Goal: Task Accomplishment & Management: Complete application form

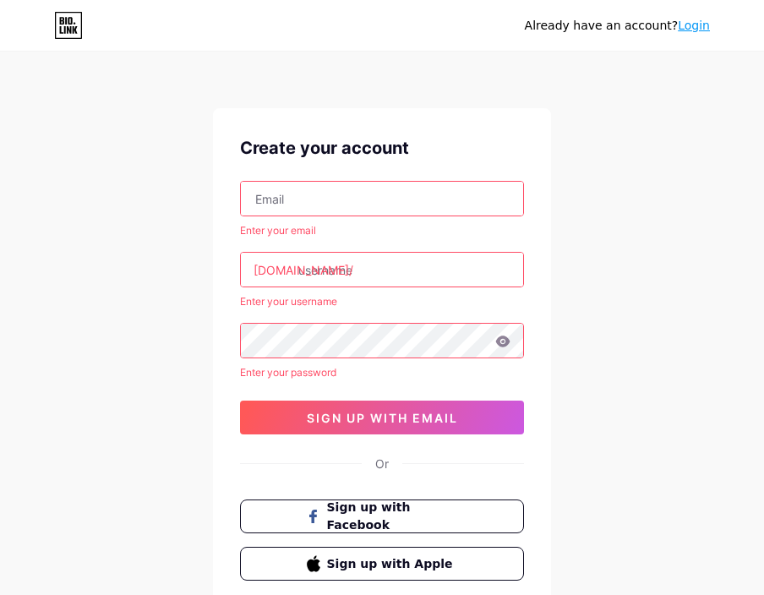
paste input "[EMAIL_ADDRESS][DOMAIN_NAME]"
type input "[EMAIL_ADDRESS][DOMAIN_NAME]"
click at [385, 274] on input "text" at bounding box center [382, 270] width 282 height 34
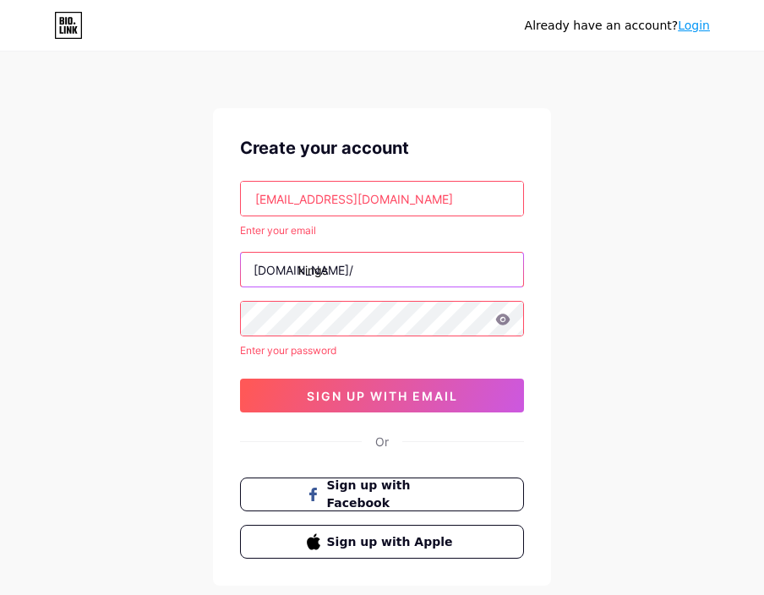
type input "kings"
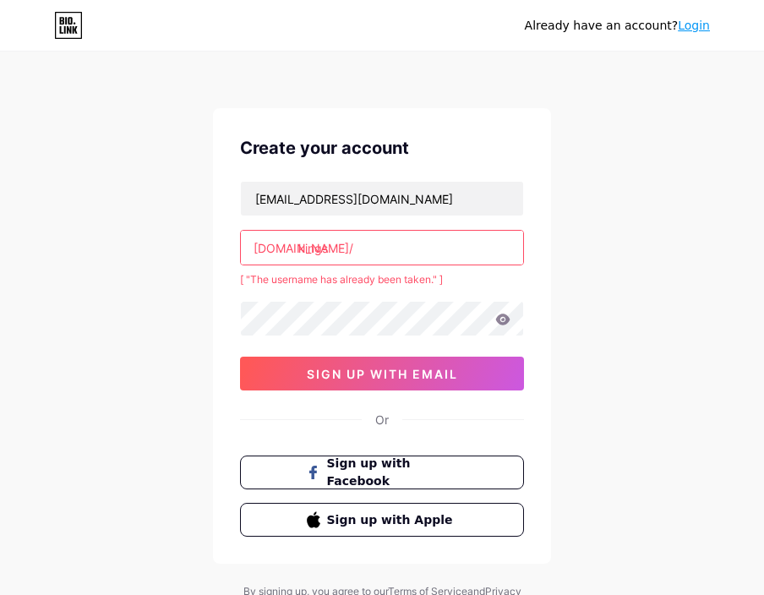
click at [366, 248] on input "kings" at bounding box center [382, 248] width 282 height 34
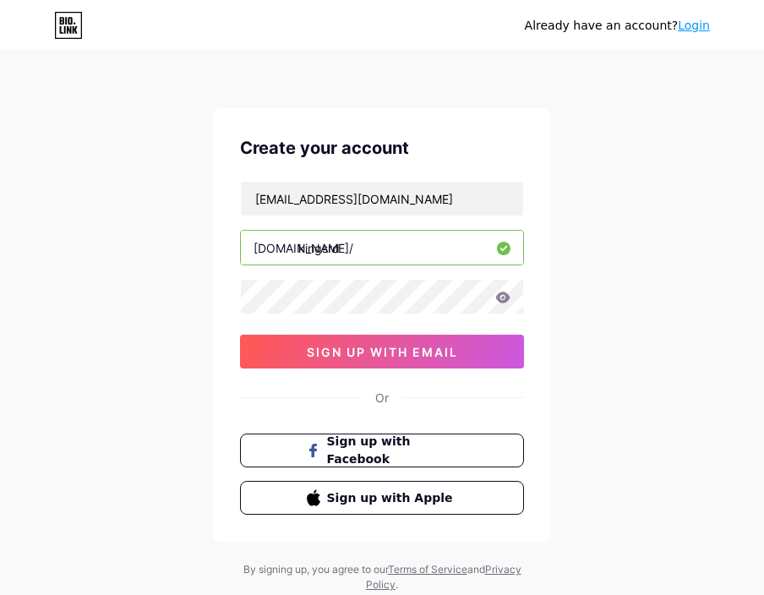
type input "kingsrd"
click at [504, 302] on icon at bounding box center [503, 297] width 14 height 11
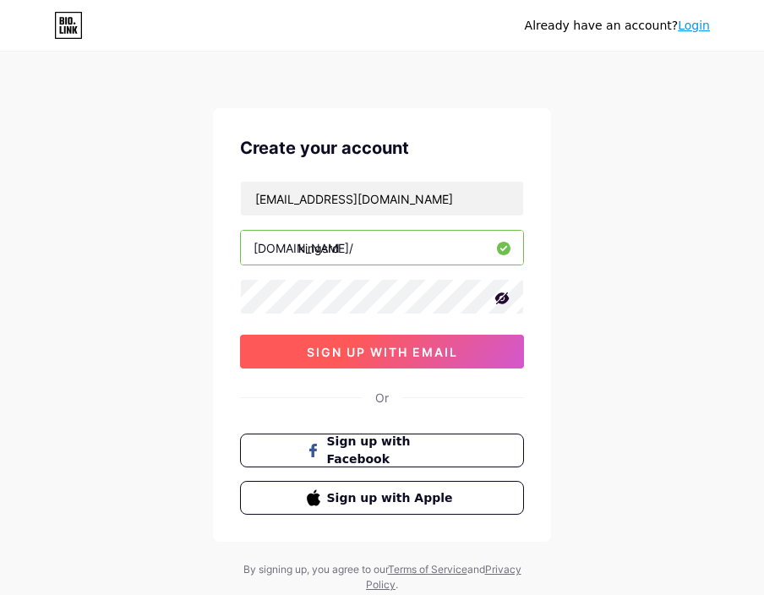
click at [405, 355] on span "sign up with email" at bounding box center [382, 352] width 151 height 14
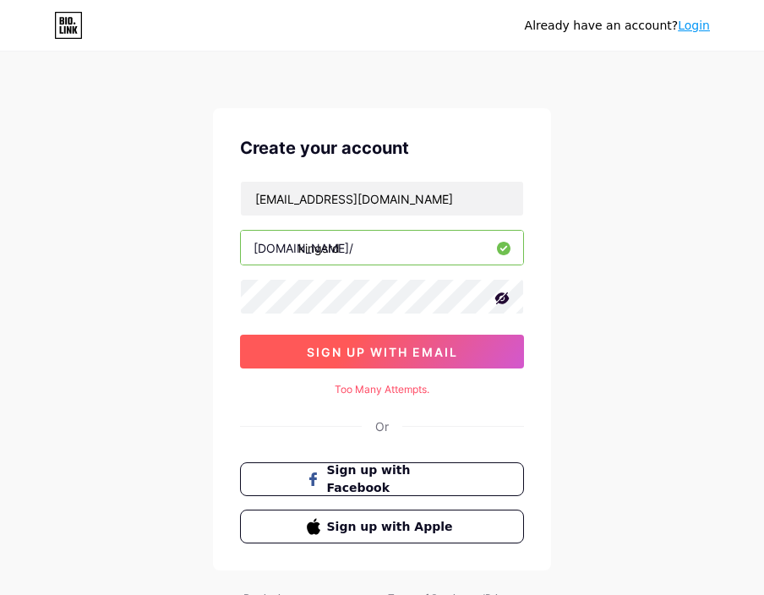
click at [390, 361] on button "sign up with email" at bounding box center [382, 352] width 284 height 34
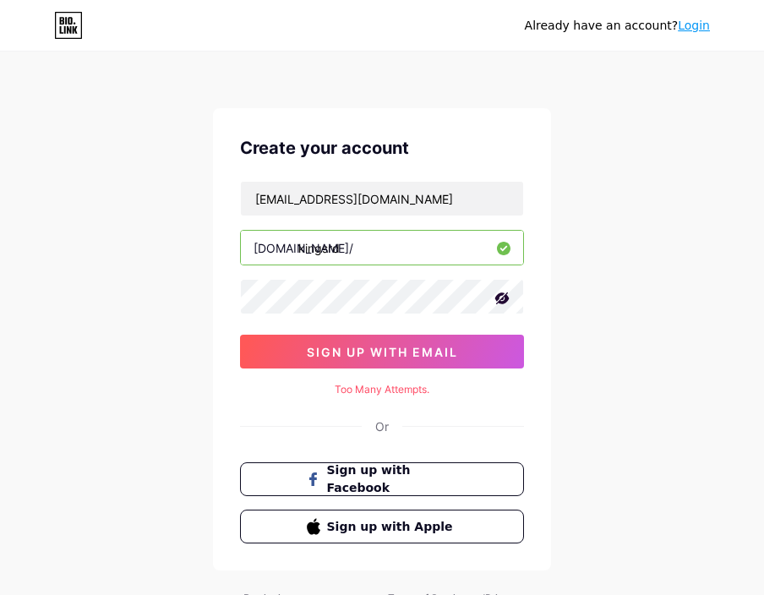
click at [72, 25] on icon at bounding box center [68, 25] width 29 height 27
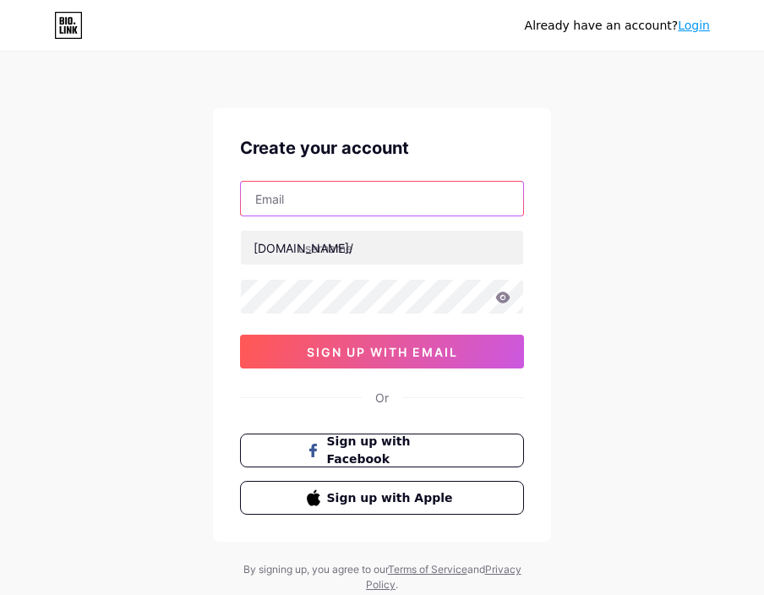
click at [375, 183] on input "text" at bounding box center [382, 199] width 282 height 34
paste input "[EMAIL_ADDRESS][DOMAIN_NAME]"
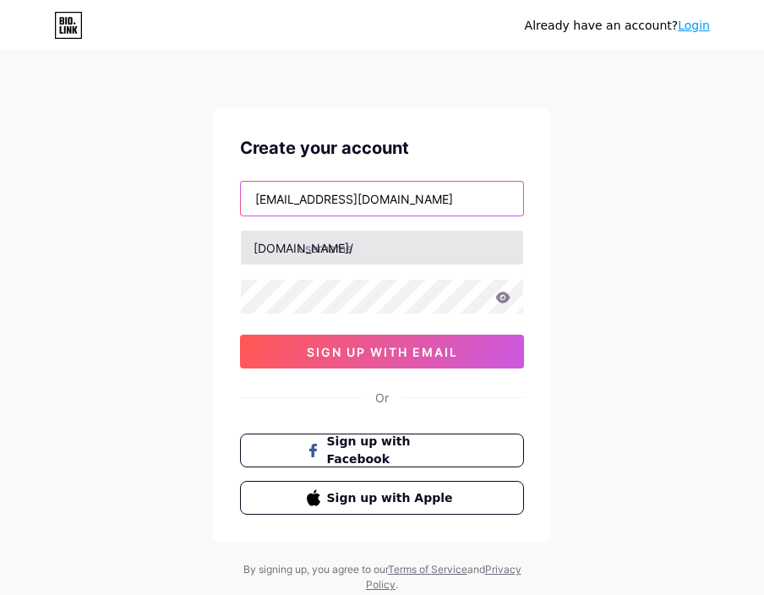
type input "[EMAIL_ADDRESS][DOMAIN_NAME]"
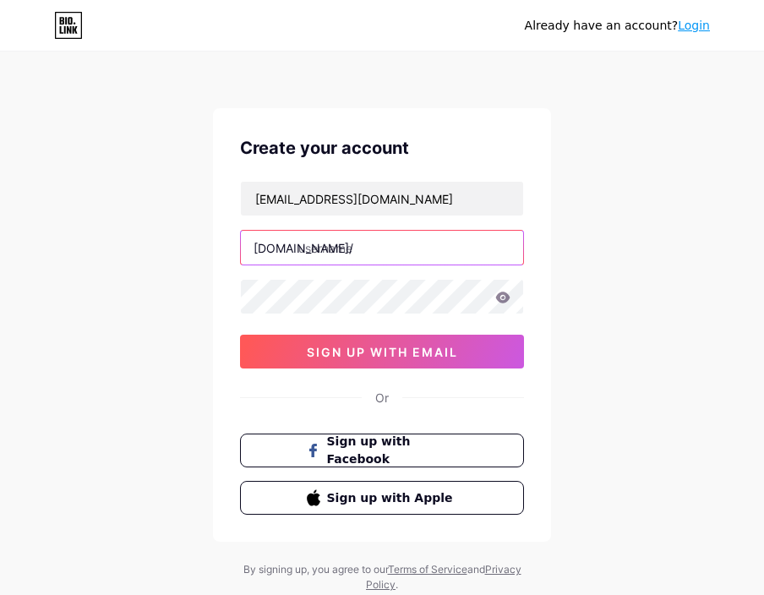
click at [370, 259] on input "text" at bounding box center [382, 248] width 282 height 34
type input "kingsrd"
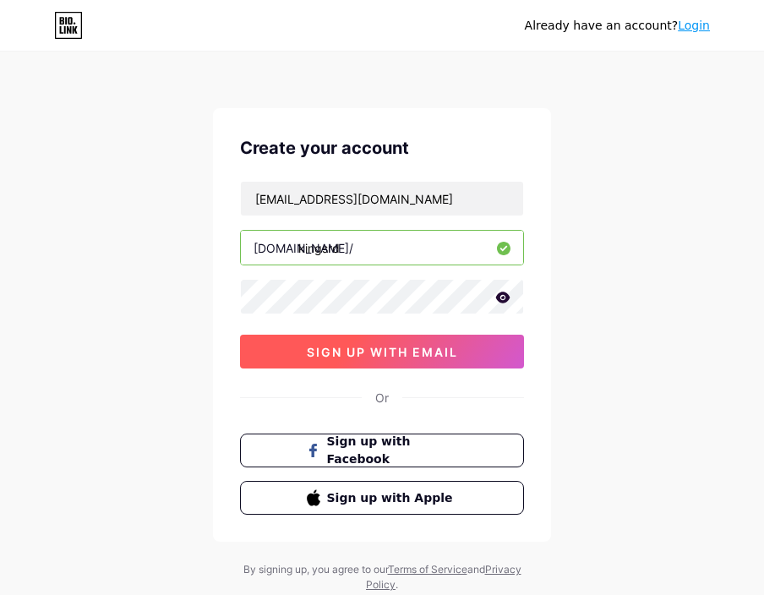
click at [383, 345] on span "sign up with email" at bounding box center [382, 352] width 151 height 14
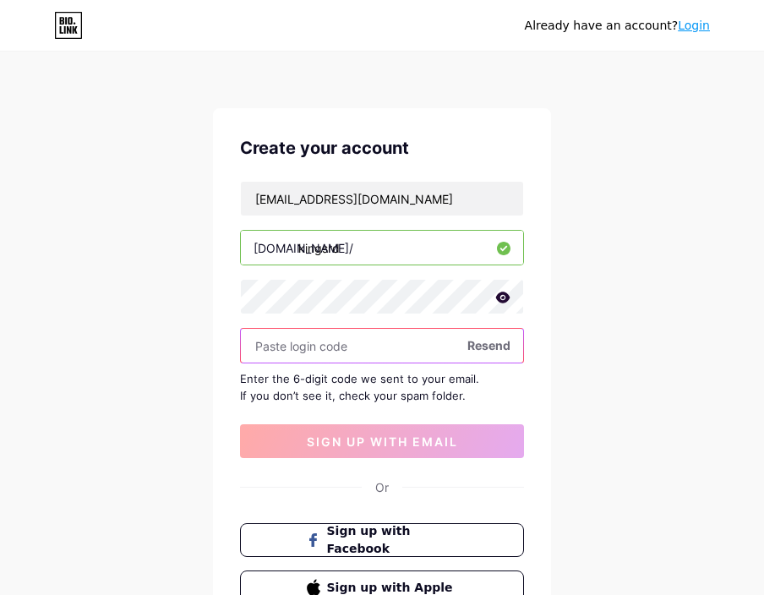
paste input "306568"
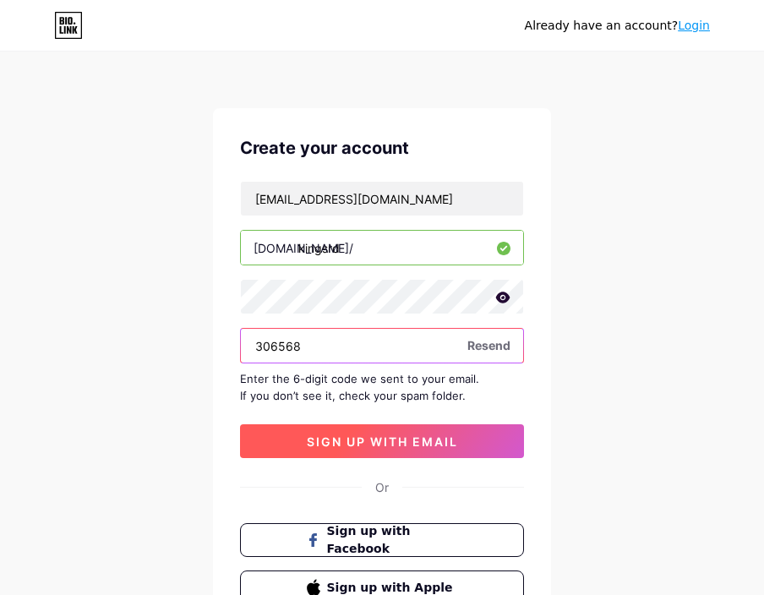
type input "306568"
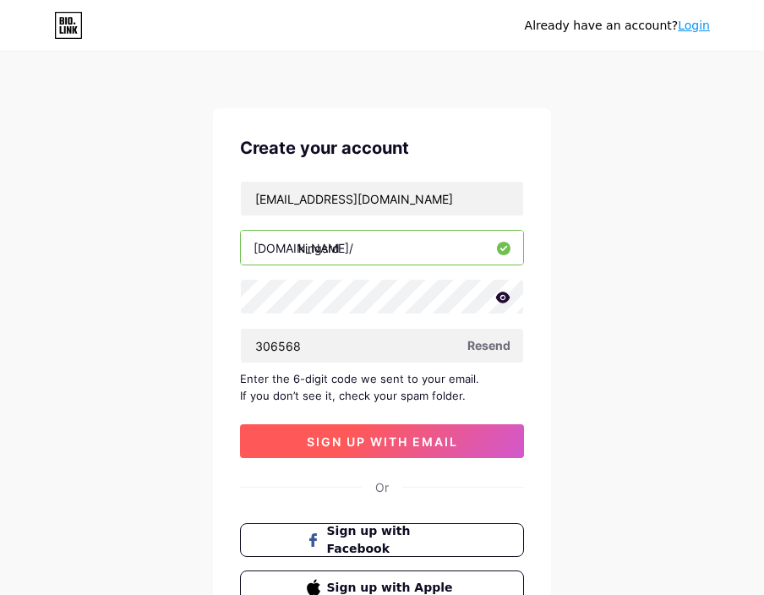
click at [417, 452] on button "sign up with email" at bounding box center [382, 441] width 284 height 34
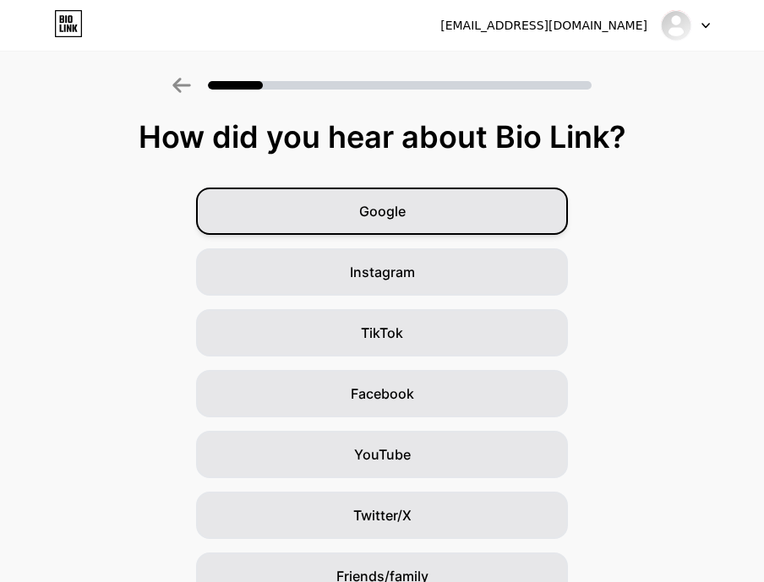
click at [447, 221] on div "Google" at bounding box center [382, 211] width 372 height 47
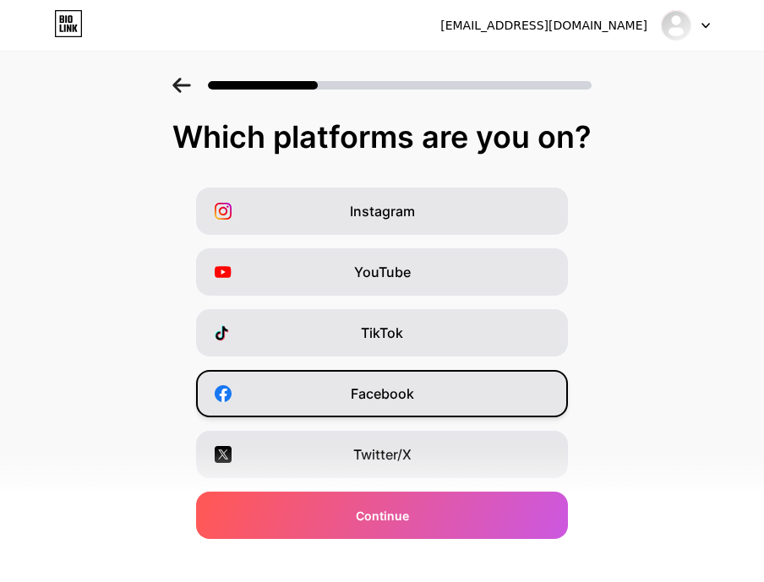
click at [408, 392] on span "Facebook" at bounding box center [382, 394] width 63 height 20
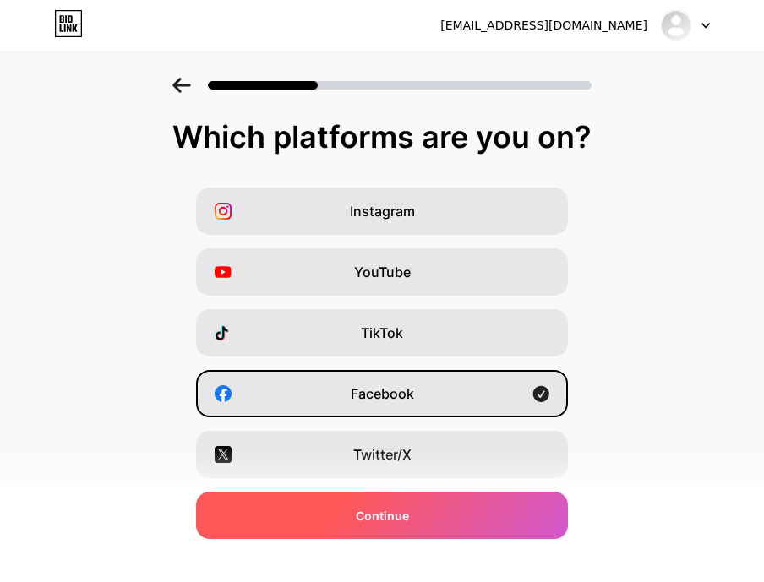
click at [441, 510] on div "Continue" at bounding box center [382, 515] width 372 height 47
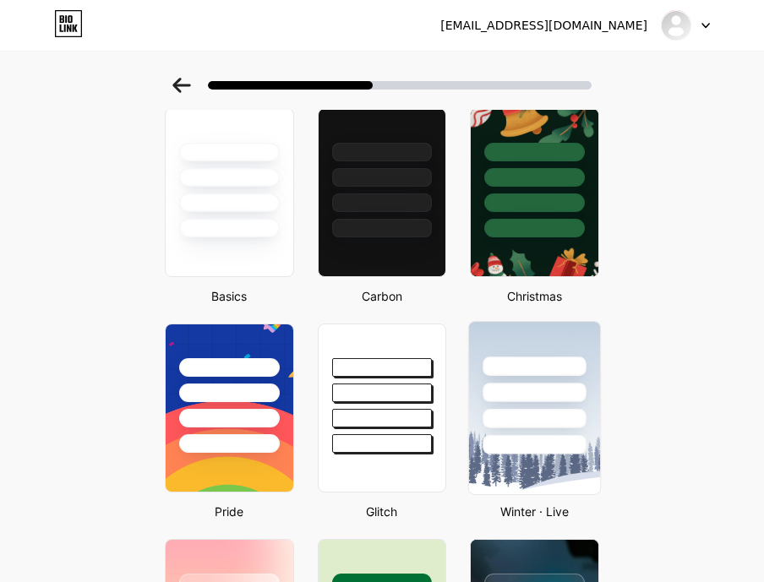
scroll to position [254, 0]
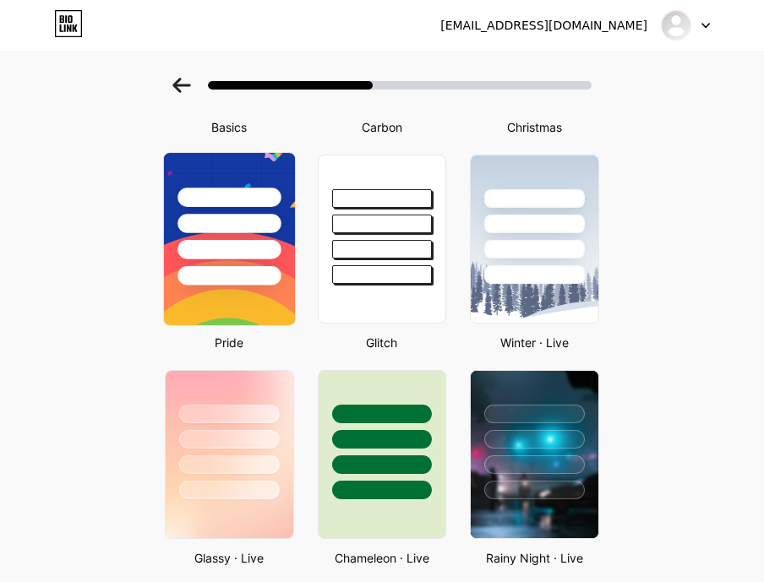
click at [233, 294] on img at bounding box center [229, 239] width 131 height 172
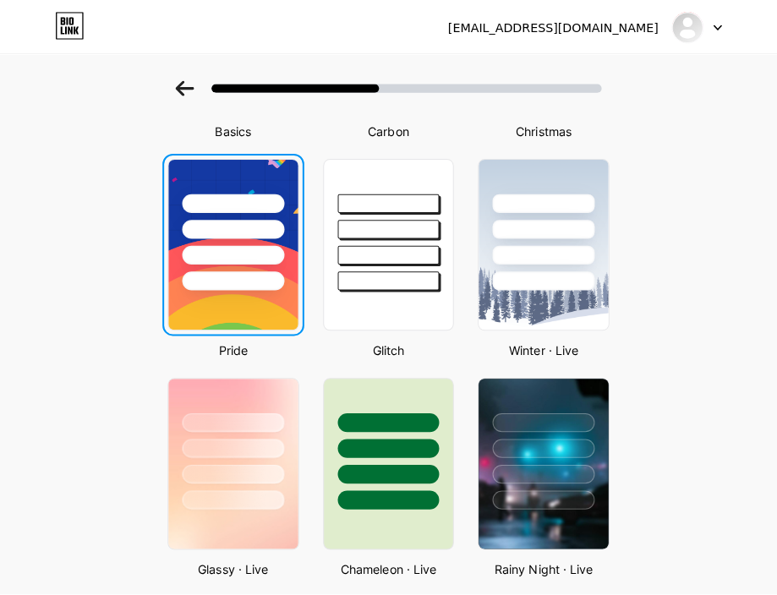
scroll to position [0, 0]
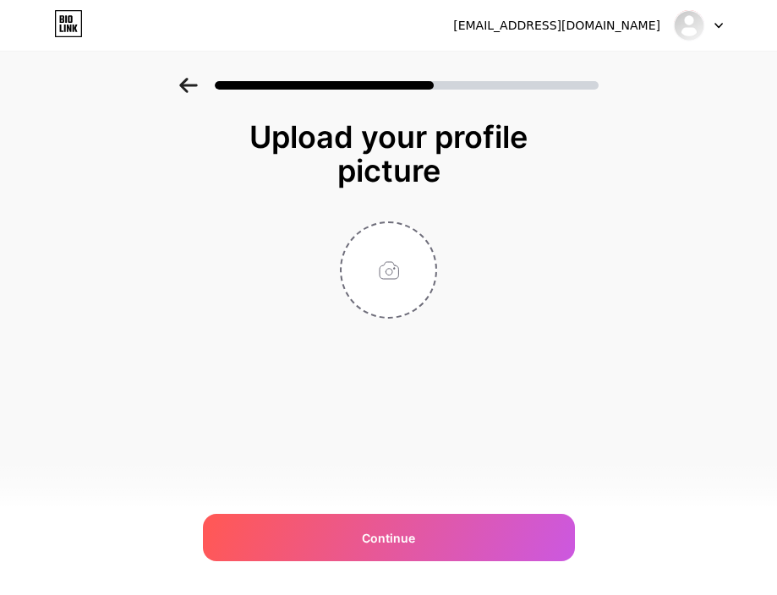
click at [747, 434] on div "cipell8899@gmail.com Logout Link Copied Upload your profile picture Continue" at bounding box center [388, 297] width 777 height 595
